Goal: Book appointment/travel/reservation

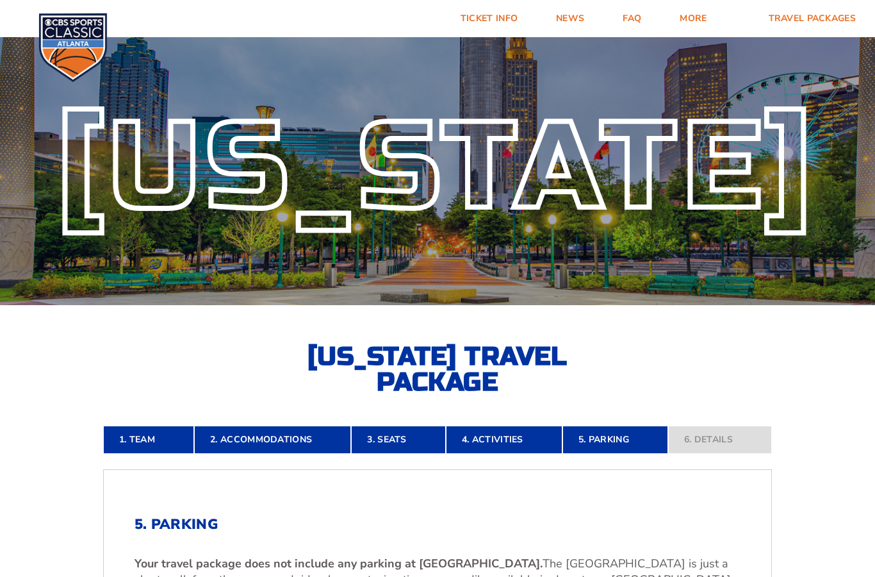
scroll to position [-8, 0]
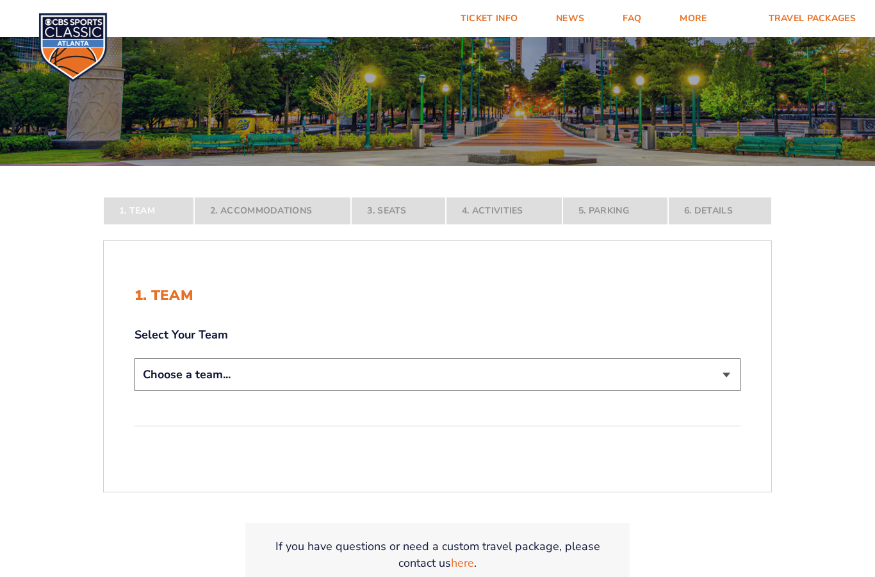
scroll to position [139, 0]
click at [717, 391] on select "Choose a team... [US_STATE] Wildcats [US_STATE] State Buckeyes [US_STATE] Tar H…" at bounding box center [438, 374] width 606 height 33
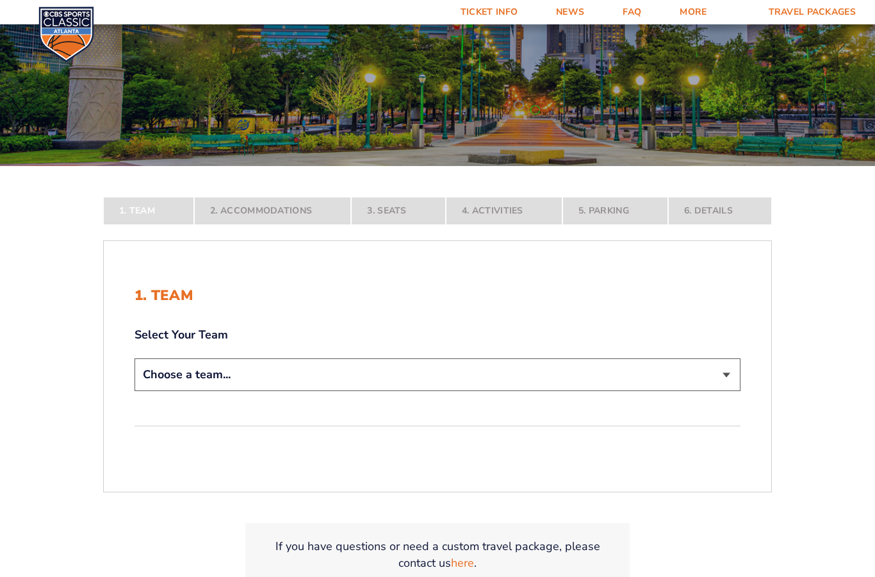
select select "12956"
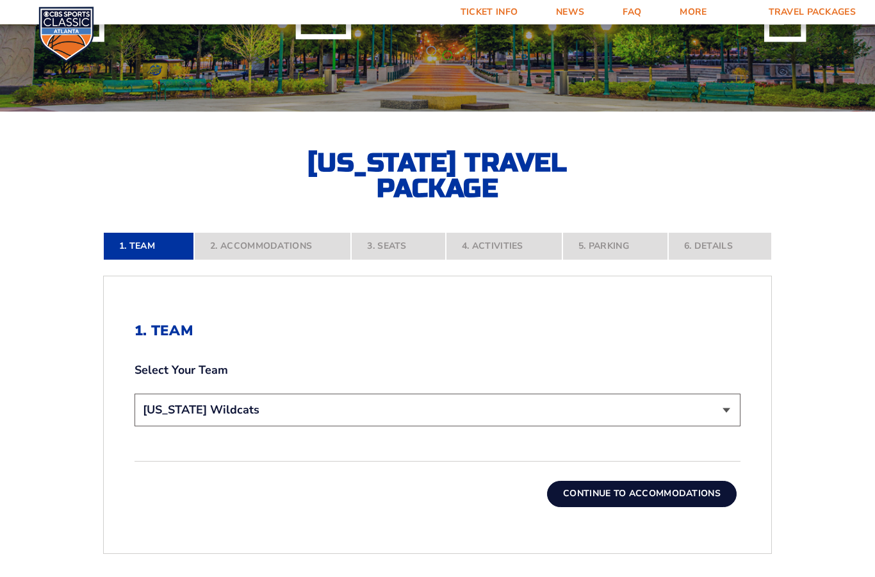
scroll to position [280, 0]
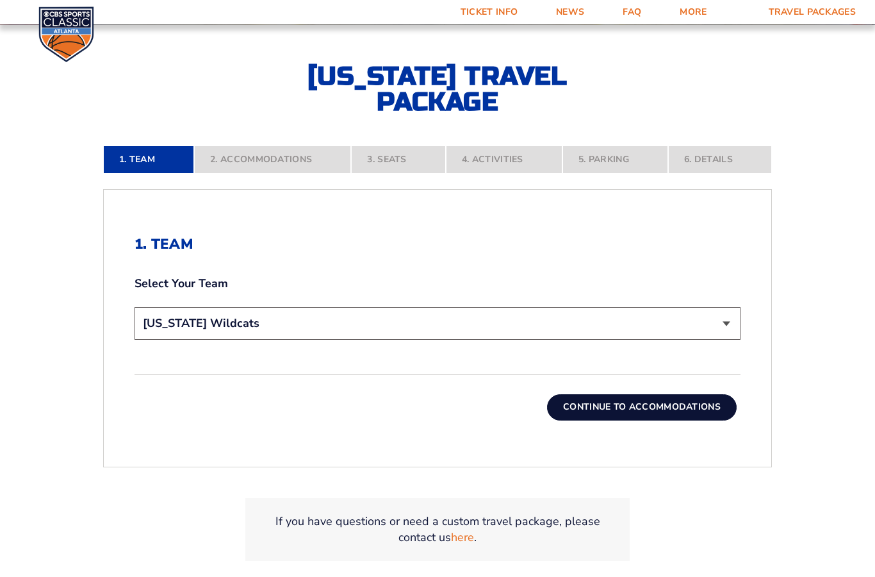
click at [692, 420] on button "Continue To Accommodations" at bounding box center [642, 407] width 190 height 26
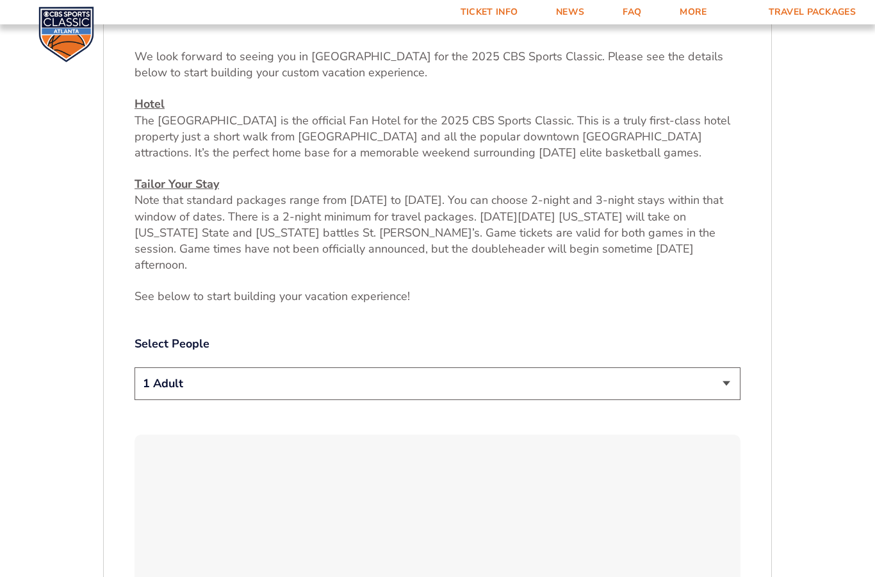
scroll to position [501, 0]
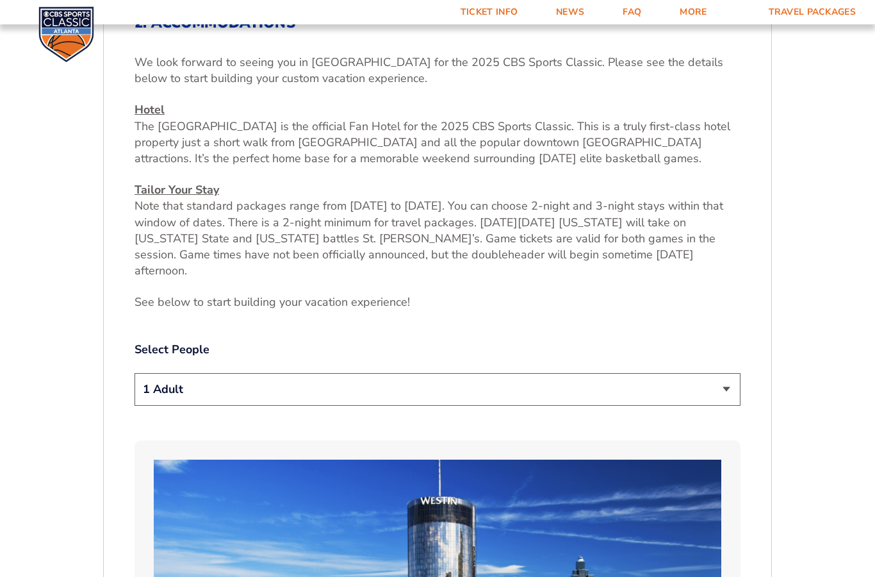
click at [721, 388] on select "1 Adult 2 Adults 3 Adults 4 Adults 2 Adults + 1 Child 2 Adults + 2 Children 2 A…" at bounding box center [438, 389] width 606 height 33
select select "2 Adults"
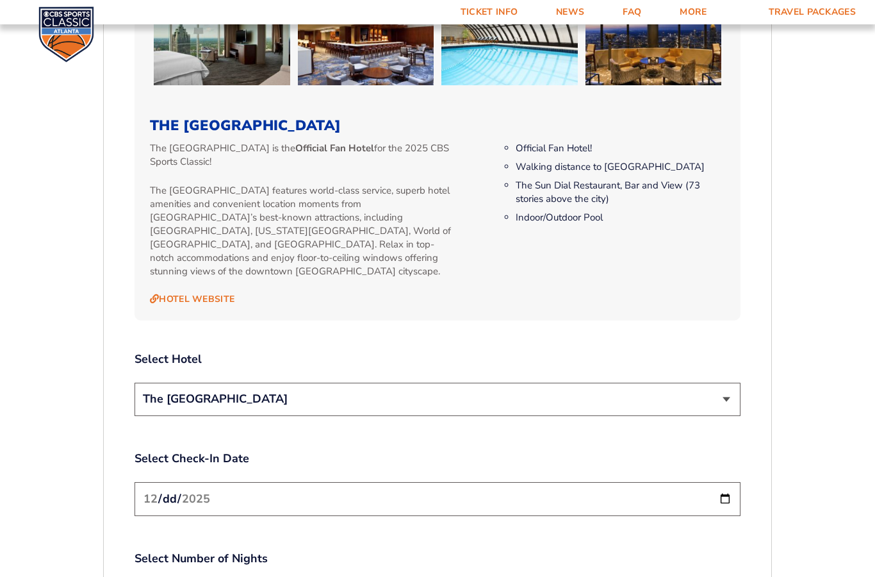
scroll to position [1382, 0]
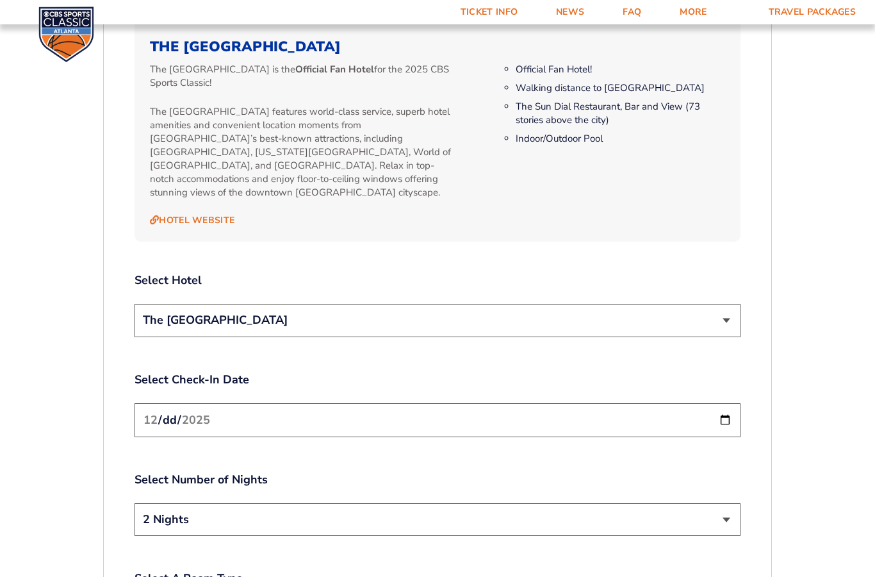
click at [720, 311] on select "The [GEOGRAPHIC_DATA]" at bounding box center [438, 320] width 606 height 33
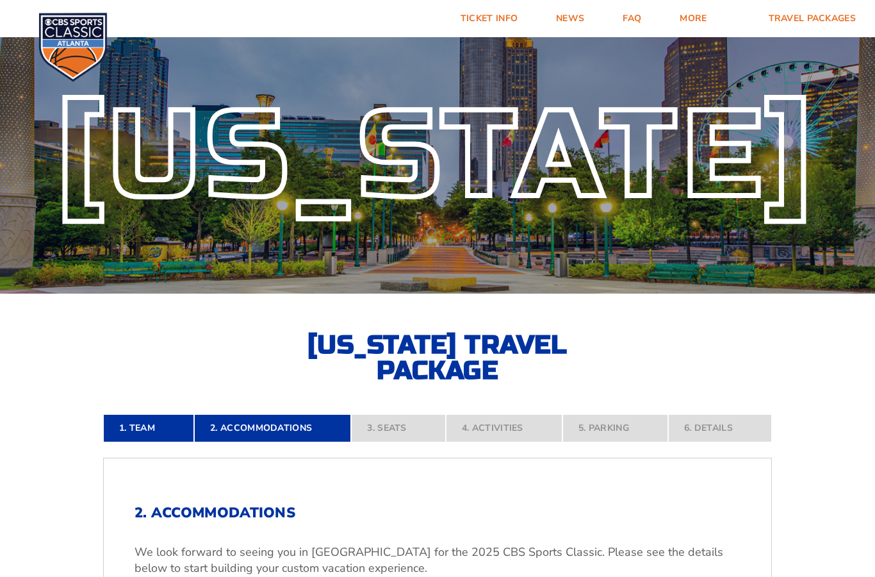
scroll to position [0, 0]
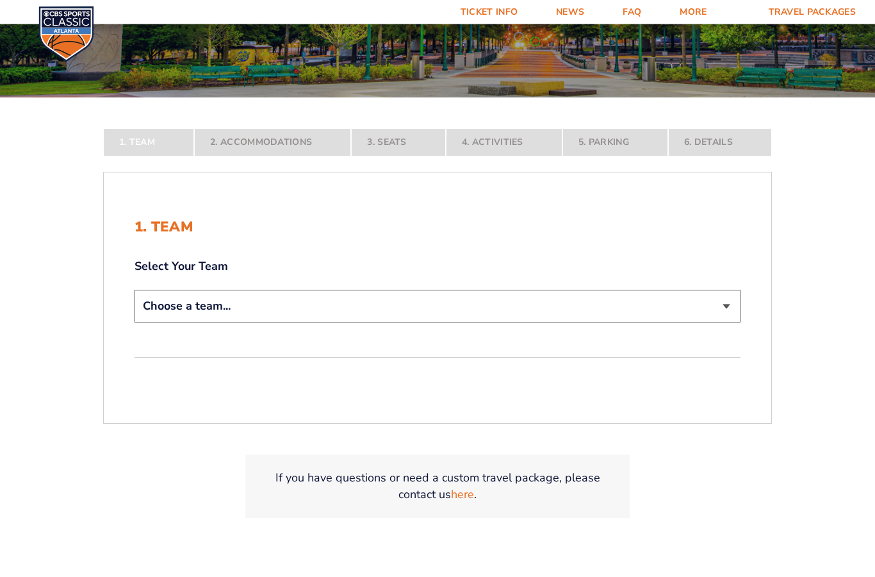
click at [174, 323] on select "Choose a team... [US_STATE] Wildcats [US_STATE] State Buckeyes [US_STATE] Tar H…" at bounding box center [438, 306] width 606 height 33
select select "12956"
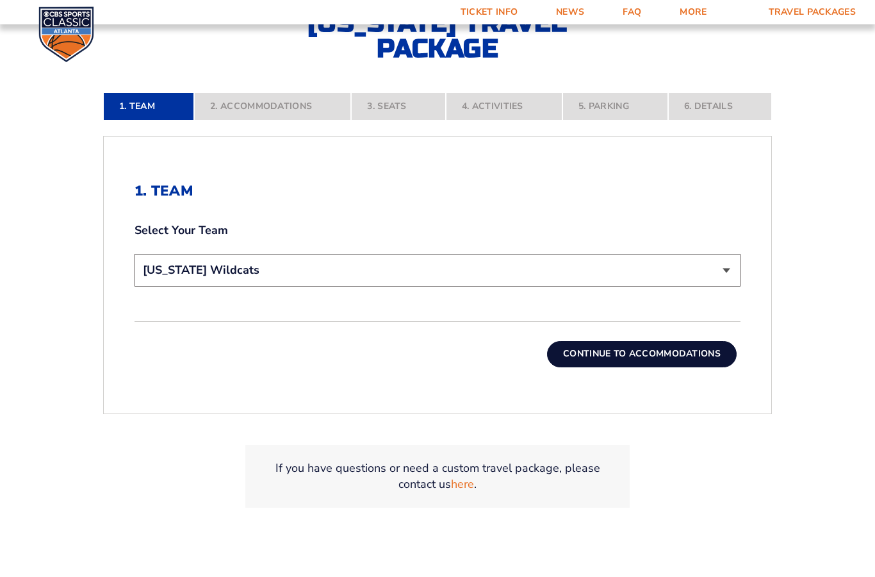
scroll to position [397, 0]
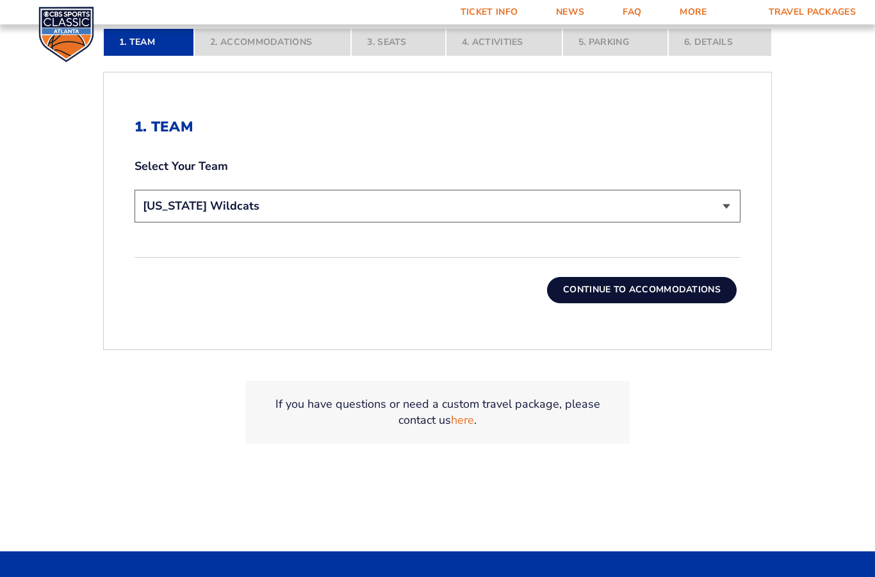
click at [617, 302] on button "Continue To Accommodations" at bounding box center [642, 290] width 190 height 26
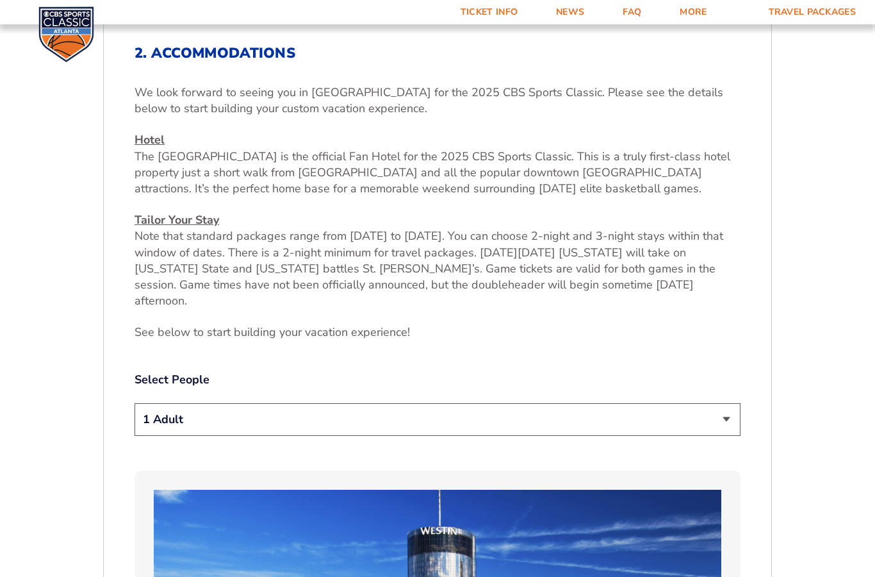
scroll to position [493, 0]
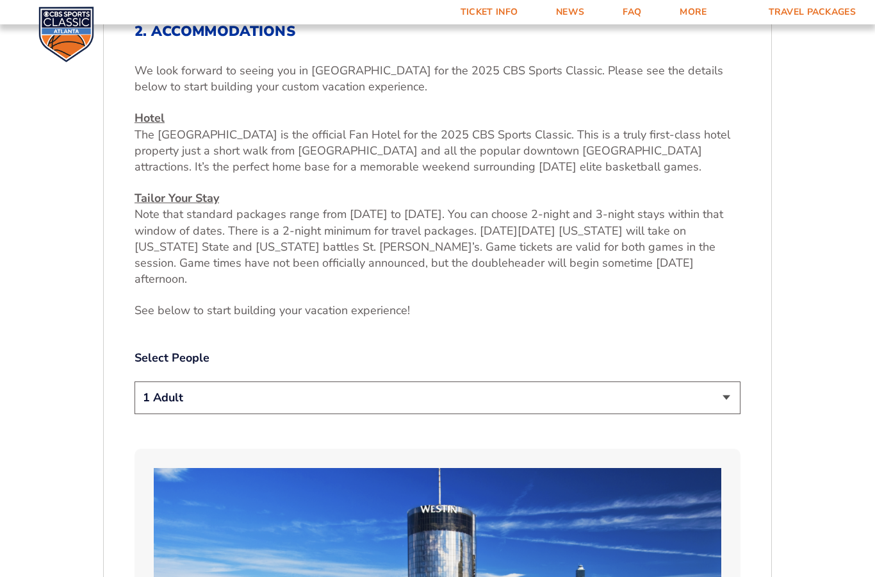
click at [362, 396] on select "1 Adult 2 Adults 3 Adults 4 Adults 2 Adults + 1 Child 2 Adults + 2 Children 2 A…" at bounding box center [438, 397] width 606 height 33
select select "2 Adults"
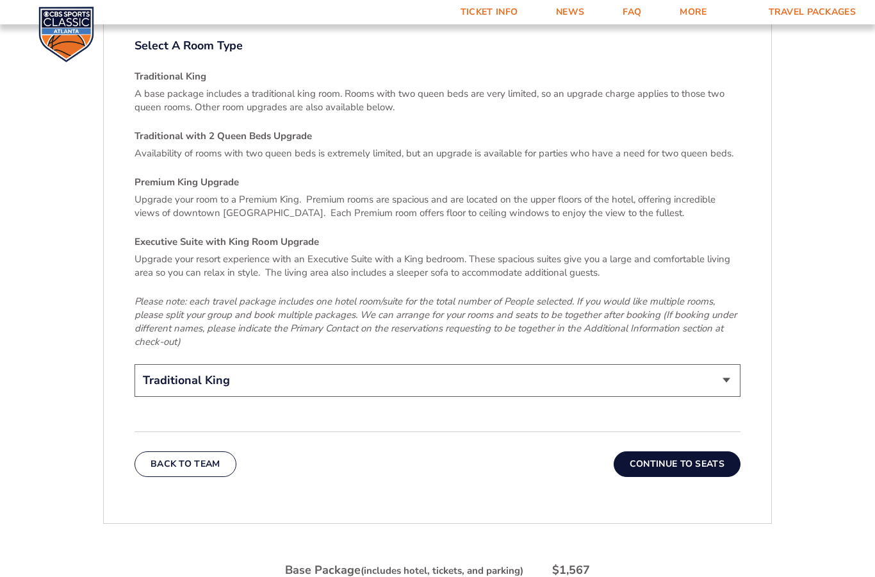
scroll to position [2008, 0]
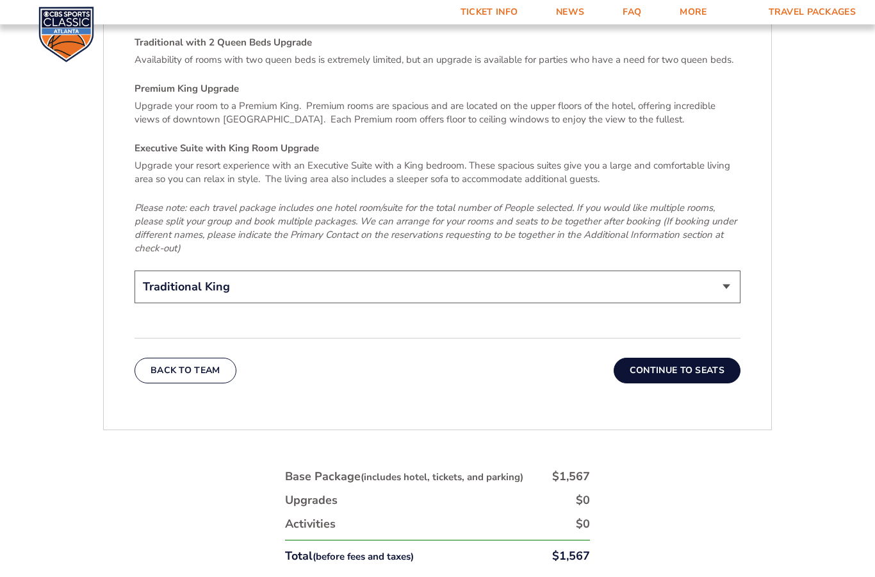
click at [713, 364] on button "Continue To Seats" at bounding box center [677, 371] width 127 height 26
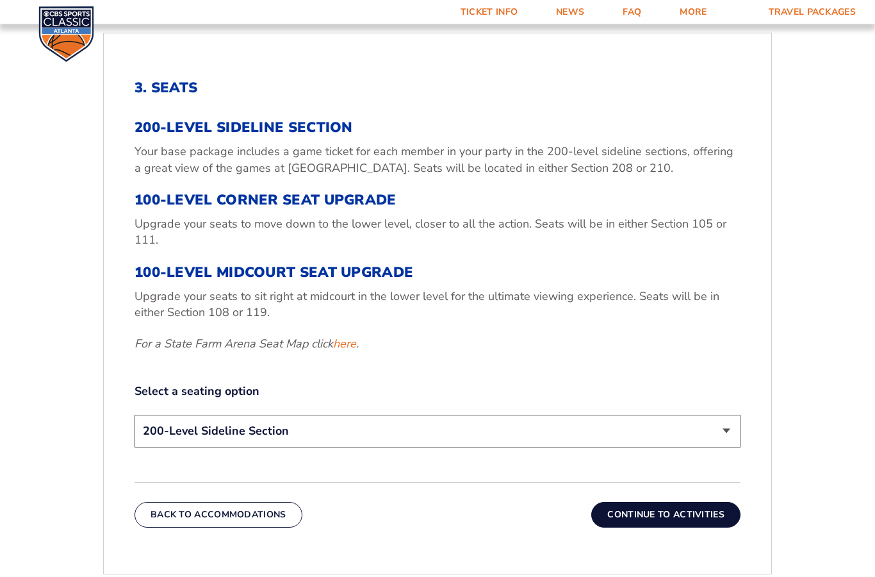
scroll to position [402, 0]
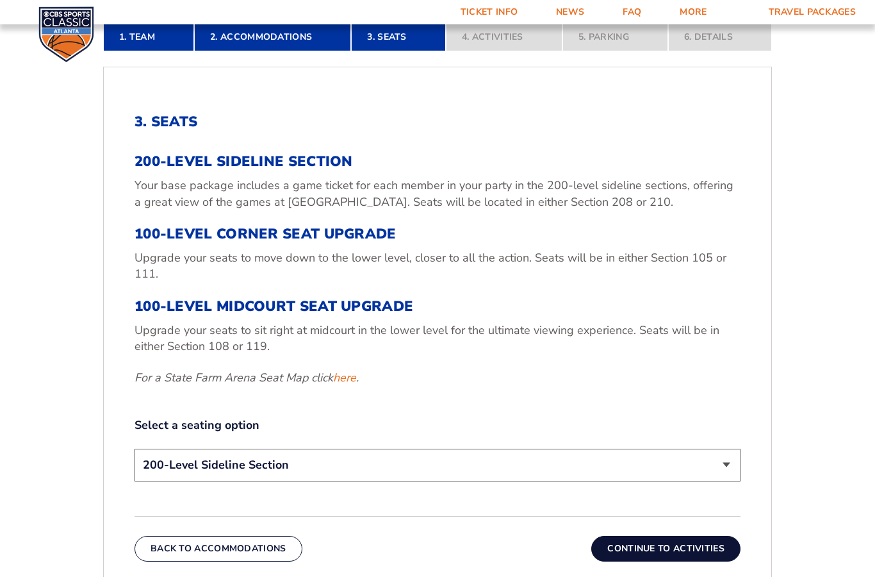
click at [184, 242] on h3 "100-Level Corner Seat Upgrade" at bounding box center [438, 234] width 606 height 17
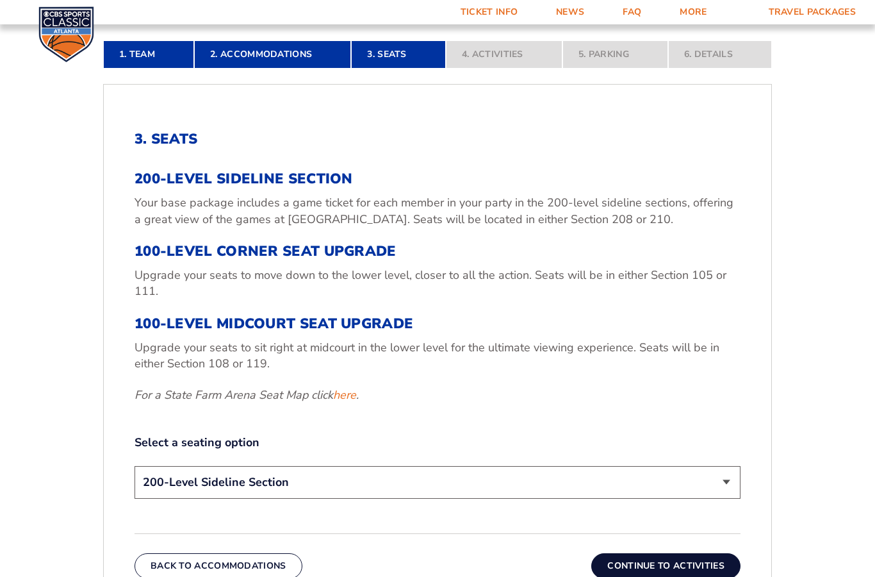
click at [726, 499] on select "200-Level Sideline Section 100-Level Corner Seat Upgrade (+$120 per person) 100…" at bounding box center [438, 482] width 606 height 33
select select "100-Level Corner Seat Upgrade"
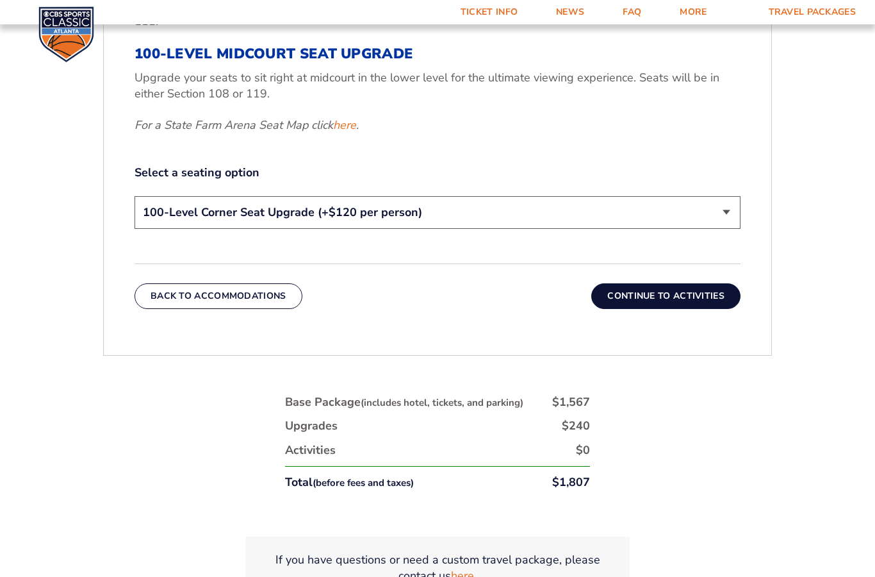
click at [628, 309] on button "Continue To Activities" at bounding box center [665, 296] width 149 height 26
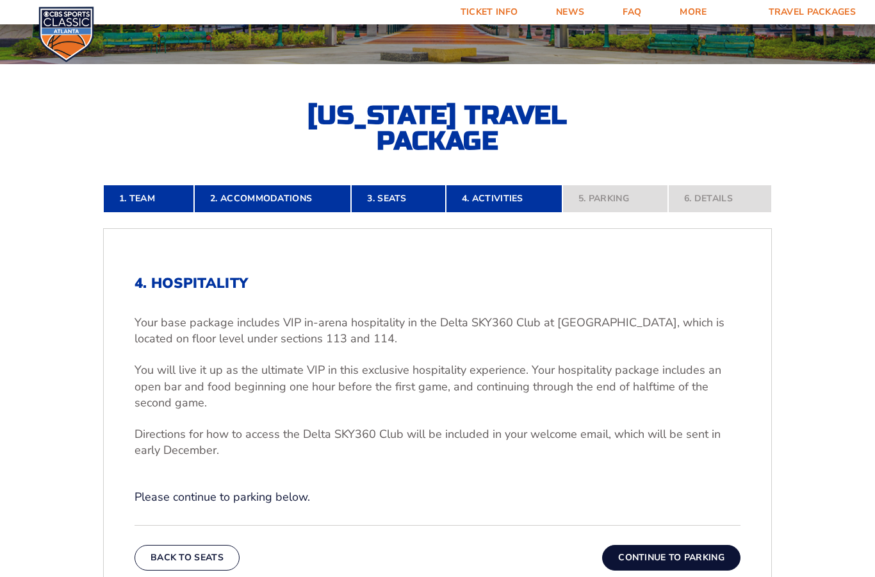
scroll to position [440, 0]
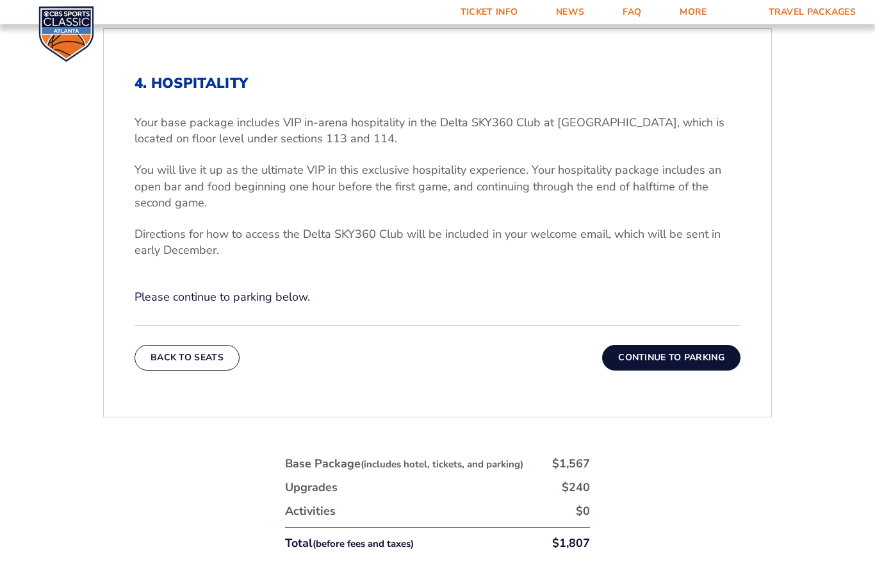
click at [697, 371] on button "Continue To Parking" at bounding box center [671, 358] width 138 height 26
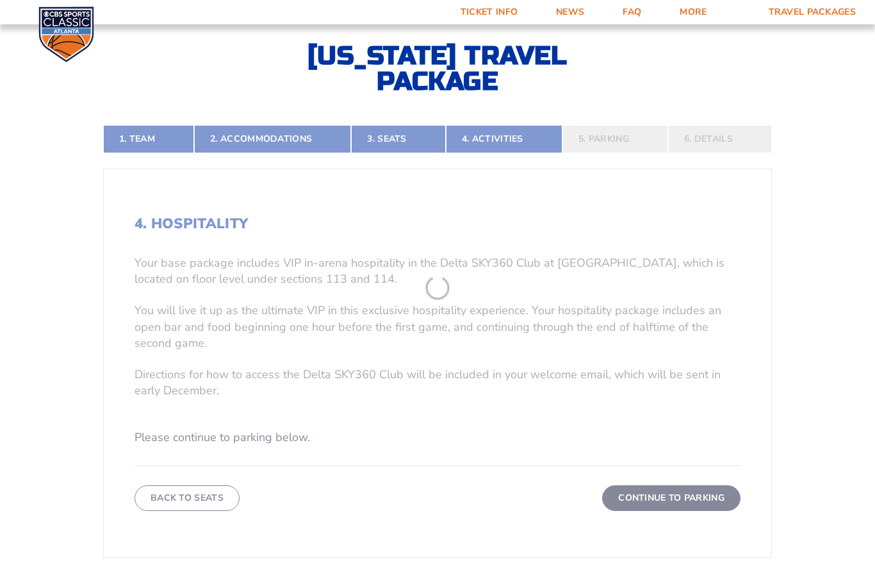
scroll to position [297, 0]
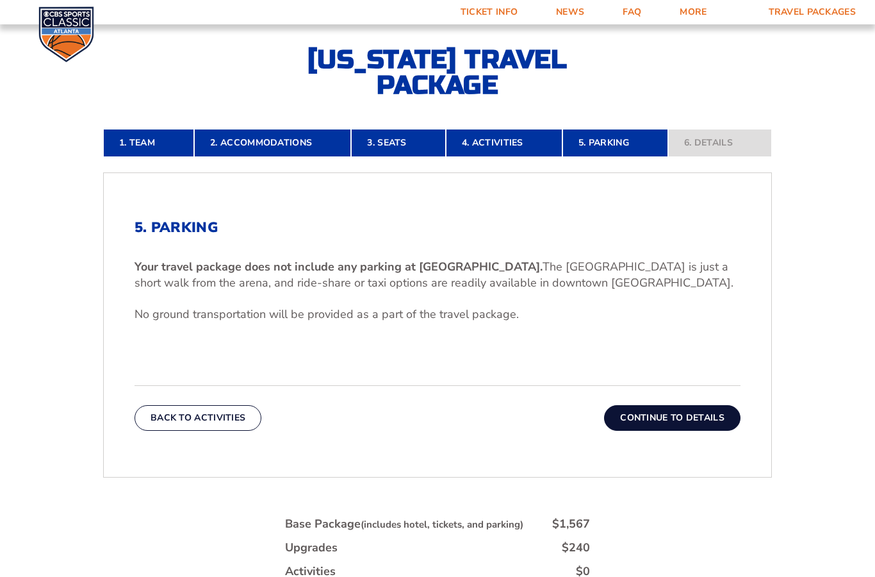
click at [711, 431] on button "Continue To Details" at bounding box center [672, 418] width 136 height 26
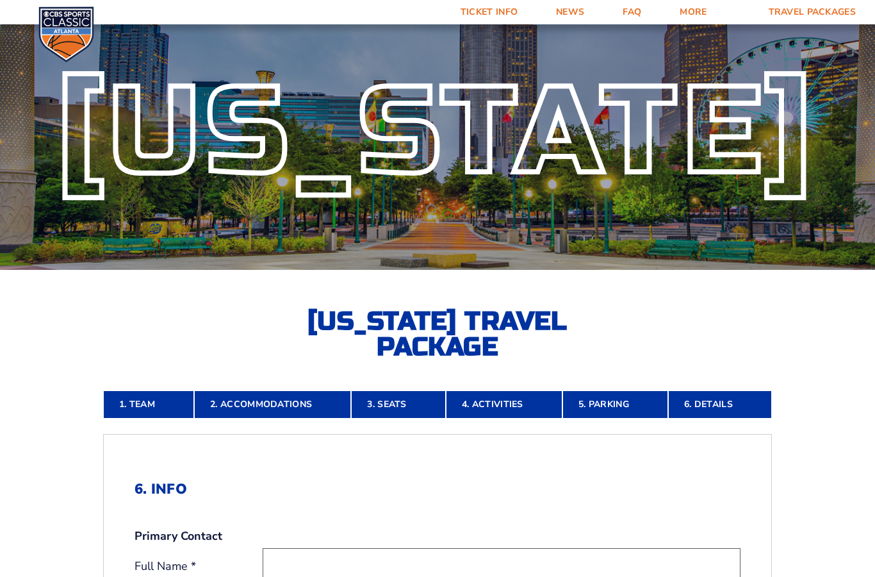
scroll to position [0, 0]
